Goal: Check status: Check status

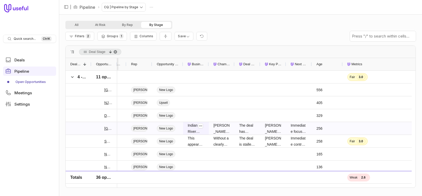
click at [195, 129] on span "Indian River County has reached consensus that SimpliGov provides the workflow …" at bounding box center [196, 129] width 16 height 12
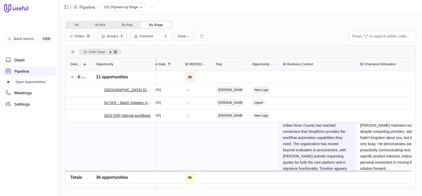
click at [195, 129] on div "27" at bounding box center [195, 184] width 31 height 125
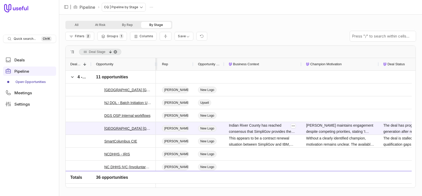
scroll to position [0, 157]
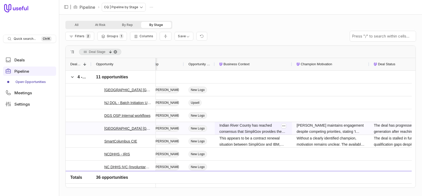
click at [261, 129] on span "Indian River County has reached consensus that SimpliGov provides the workflow …" at bounding box center [253, 129] width 68 height 12
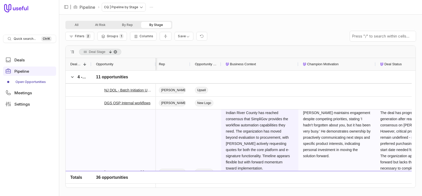
click at [274, 118] on span "Indian River County has reached consensus that SimpliGov provides the workflow …" at bounding box center [260, 141] width 68 height 62
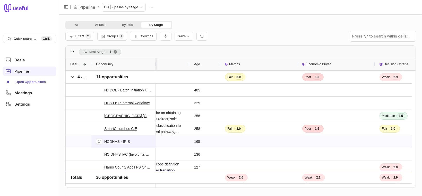
click at [121, 142] on link "NCDHHS - IRIS" at bounding box center [117, 142] width 26 height 6
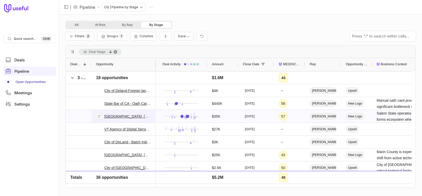
click at [130, 115] on link "[GEOGRAPHIC_DATA], [GEOGRAPHIC_DATA] - SGAP" at bounding box center [127, 117] width 47 height 6
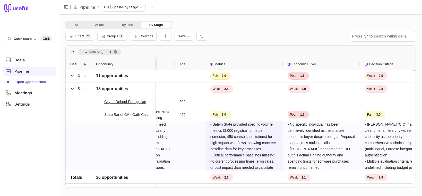
scroll to position [0, 587]
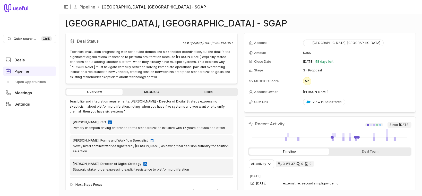
scroll to position [189, 0]
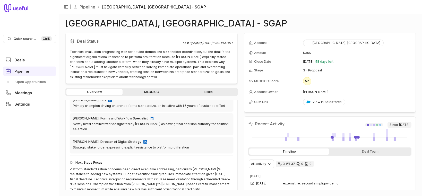
click at [149, 93] on link "MEDDICC" at bounding box center [152, 92] width 56 height 6
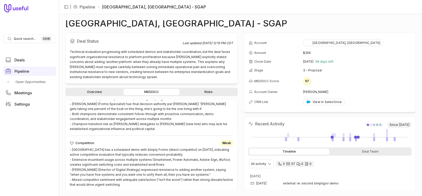
scroll to position [459, 0]
click at [217, 91] on link "Risks" at bounding box center [208, 92] width 56 height 6
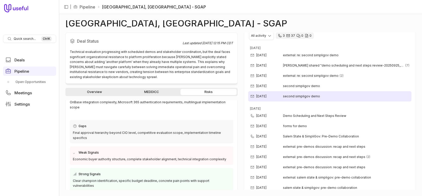
scroll to position [114, 0]
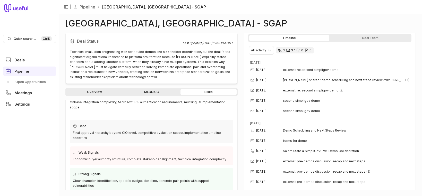
drag, startPoint x: 302, startPoint y: 105, endPoint x: 237, endPoint y: 10, distance: 114.3
click at [237, 10] on nav "| Pipeline Salem State University, MA - SGAP" at bounding box center [240, 7] width 363 height 14
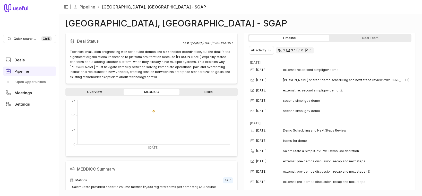
scroll to position [156, 0]
